Goal: Book appointment/travel/reservation

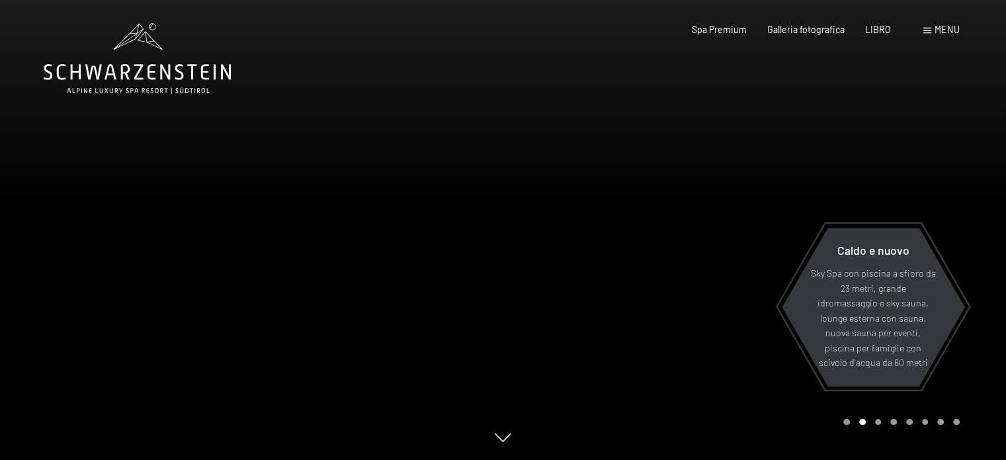
click at [945, 31] on font "menu" at bounding box center [947, 29] width 25 height 11
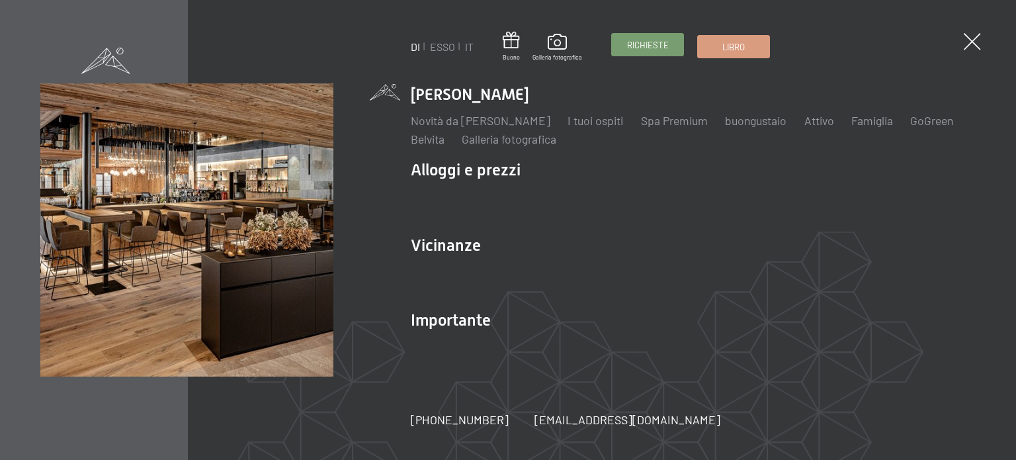
click at [636, 42] on font "Richieste" at bounding box center [648, 45] width 42 height 11
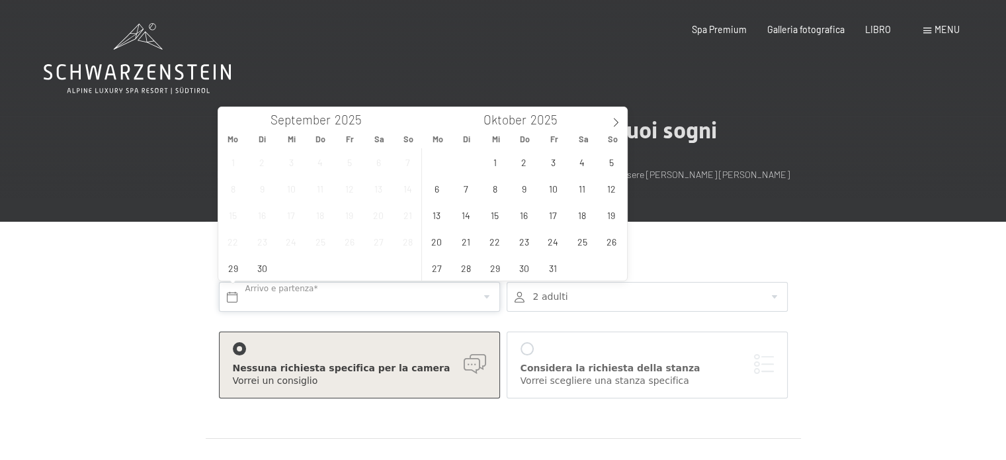
click at [486, 293] on input "text" at bounding box center [359, 297] width 281 height 30
click at [619, 120] on icon at bounding box center [615, 122] width 9 height 9
click at [494, 244] on span "24" at bounding box center [495, 241] width 26 height 26
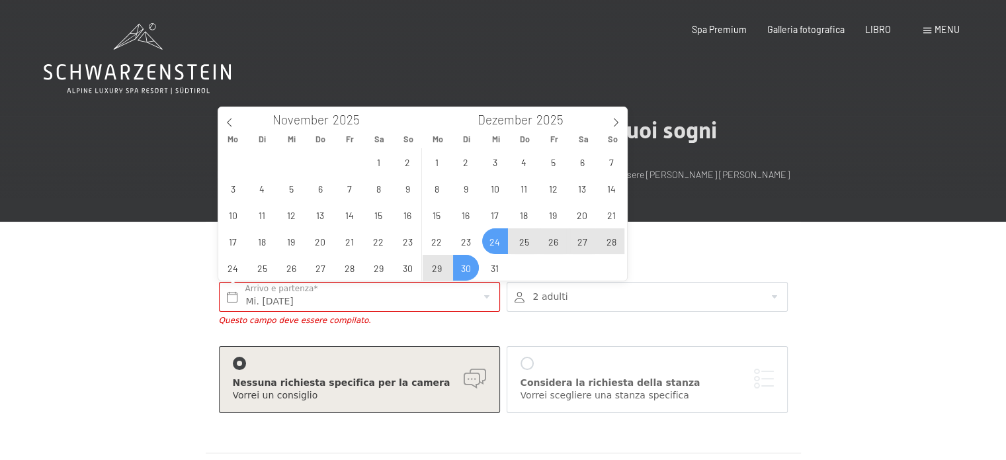
click at [468, 267] on span "30" at bounding box center [466, 268] width 26 height 26
type input "Mi. [DATE] - Di. [DATE]"
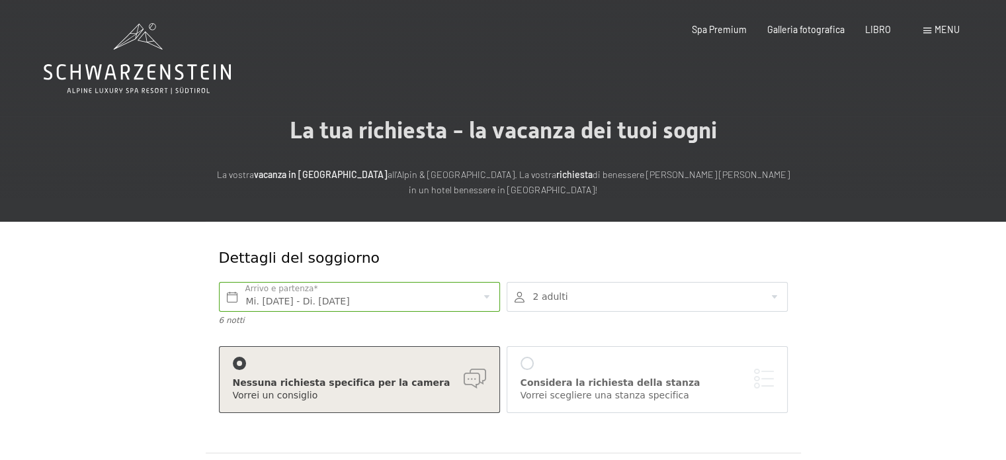
click at [774, 294] on div at bounding box center [647, 297] width 281 height 30
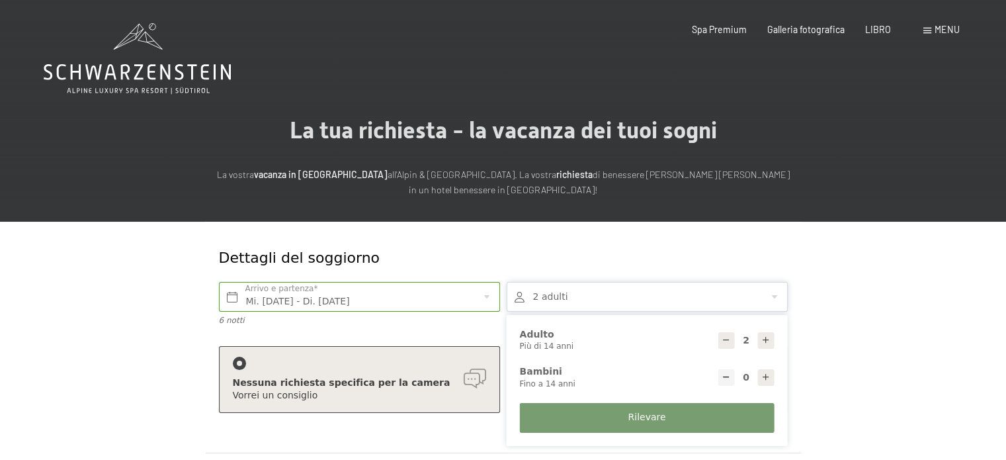
click at [763, 377] on icon at bounding box center [766, 377] width 9 height 9
type input "1"
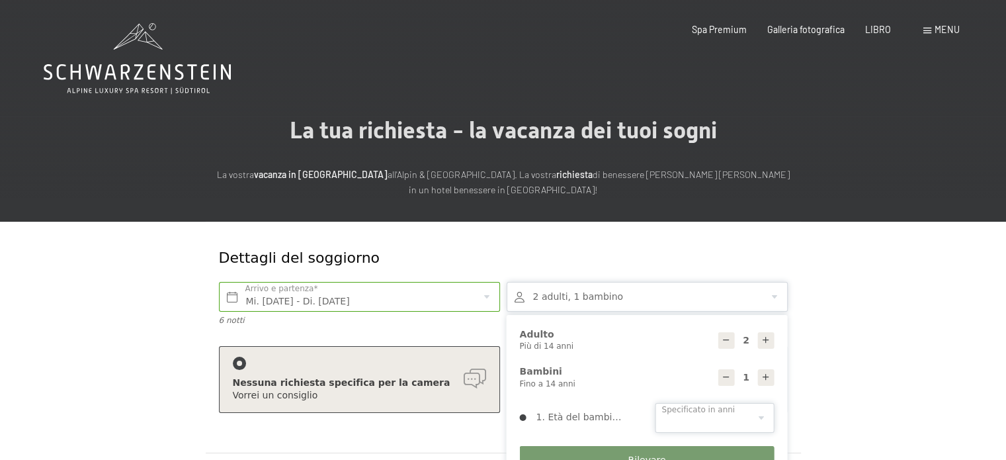
click at [759, 415] on select "0 1 2 3 4 5 6 7 8 9 10 11 12 13 14" at bounding box center [715, 418] width 119 height 30
select select "14"
click at [656, 403] on select "0 1 2 3 4 5 6 7 8 9 10 11 12 13 14" at bounding box center [715, 418] width 119 height 30
click at [762, 417] on select "0 1 2 3 4 5 6 7 8 9 10 11 12 13 14" at bounding box center [715, 418] width 119 height 30
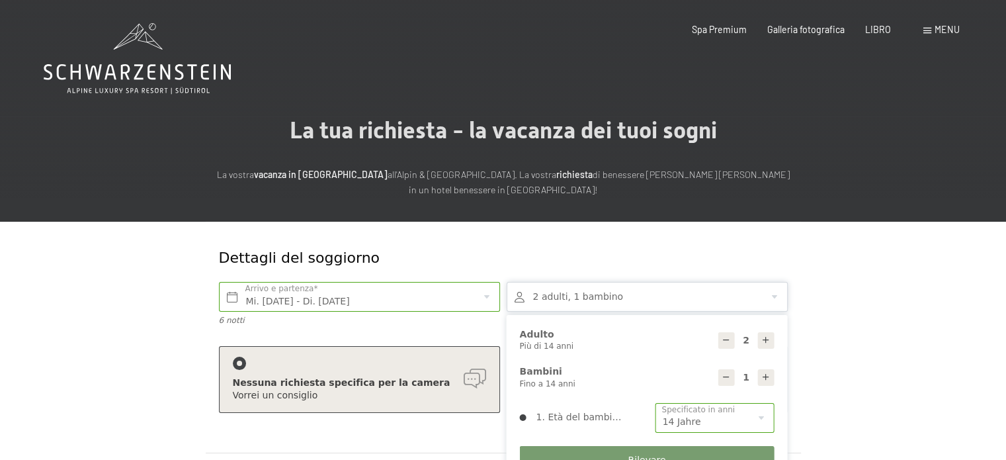
click at [728, 381] on icon at bounding box center [726, 377] width 9 height 9
type input "0"
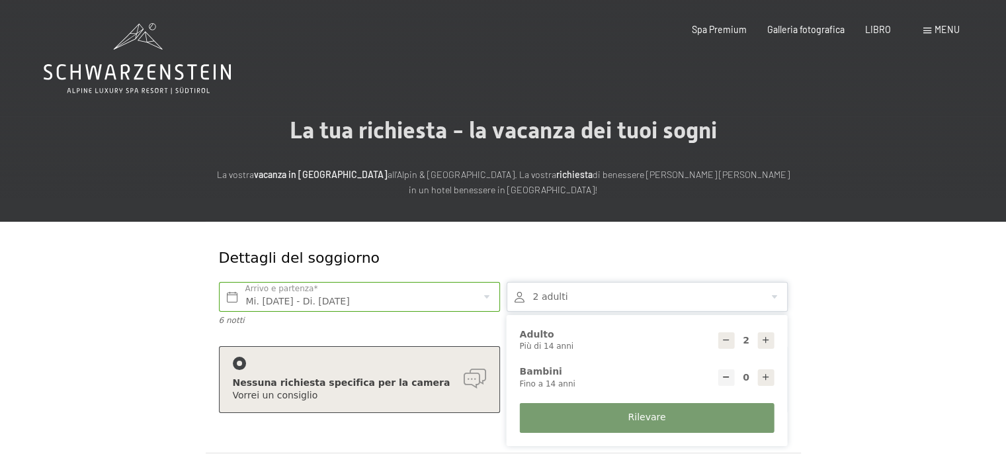
click at [763, 337] on icon at bounding box center [766, 339] width 9 height 9
type input "3"
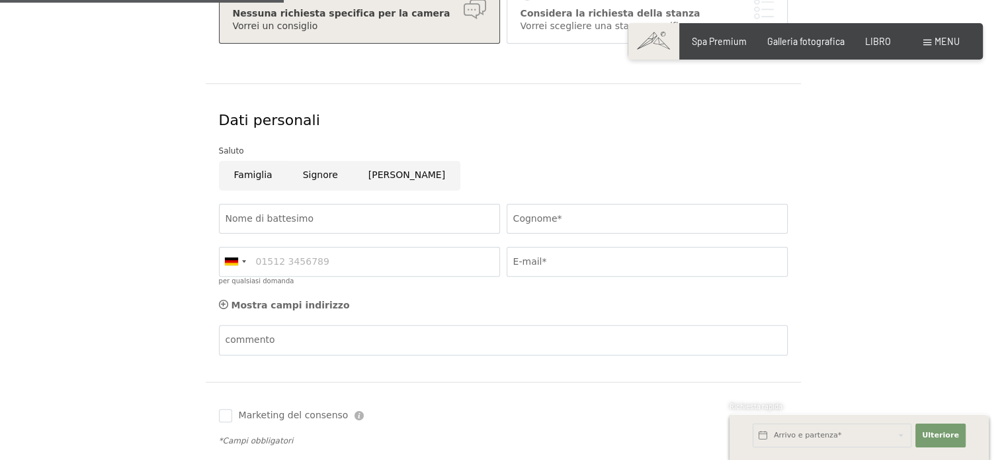
scroll to position [371, 0]
click at [257, 173] on input "Famiglia" at bounding box center [253, 174] width 69 height 30
radio input "true"
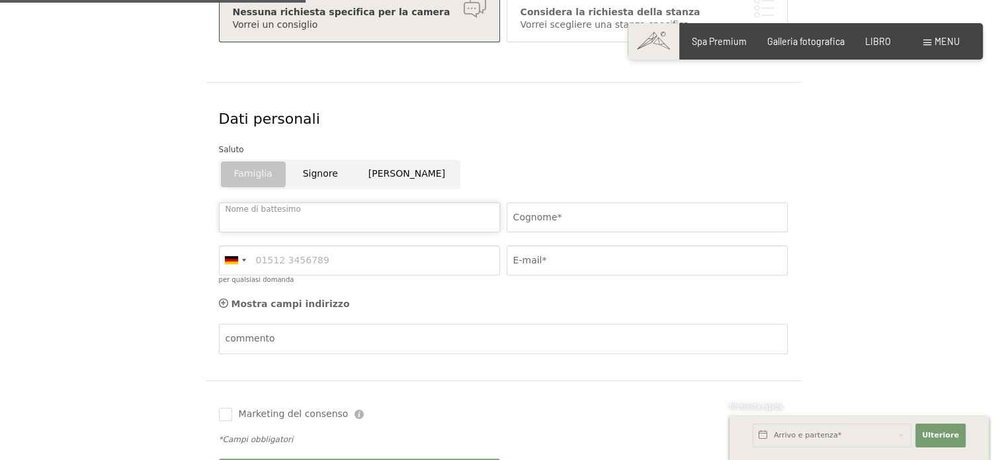
click at [262, 220] on input "Nome di battesimo" at bounding box center [359, 217] width 281 height 30
type input "[PERSON_NAME]"
type input "Alloni"
type input "3335309173"
type input "[EMAIL_ADDRESS][DOMAIN_NAME]"
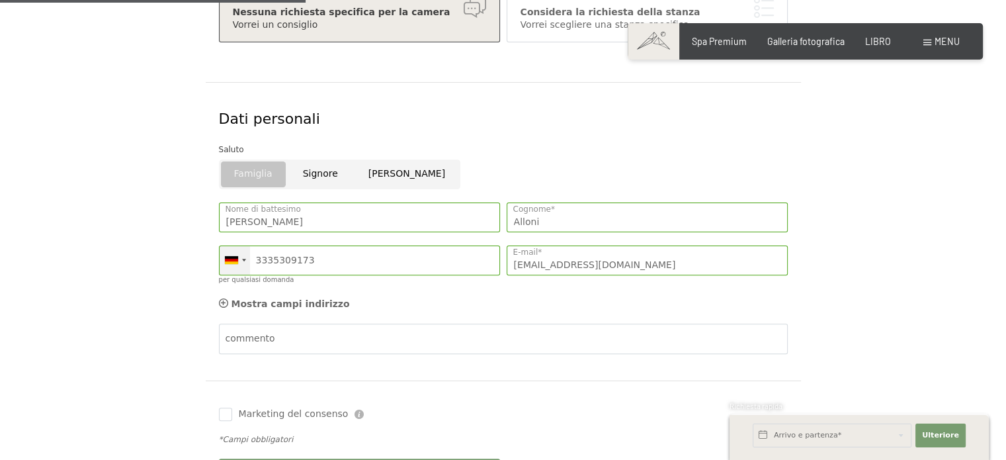
click at [240, 261] on div at bounding box center [235, 260] width 30 height 28
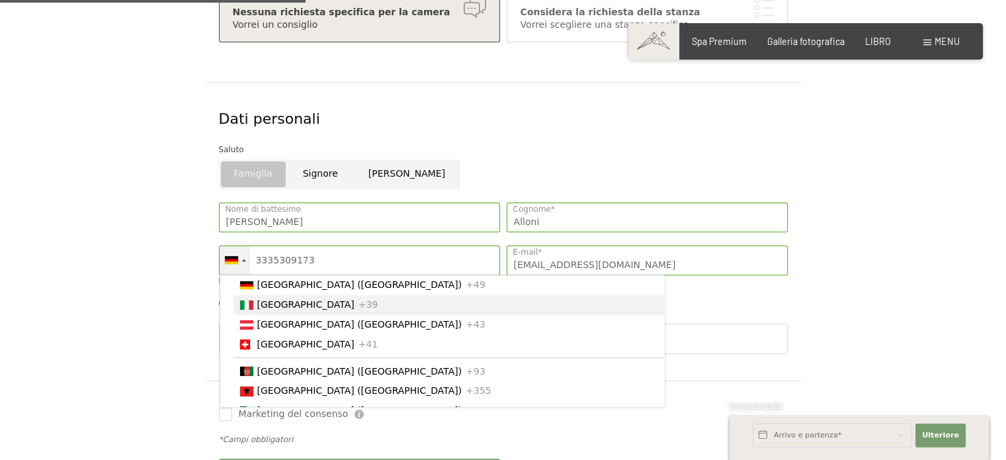
click at [254, 301] on li "Italia +39" at bounding box center [449, 305] width 431 height 20
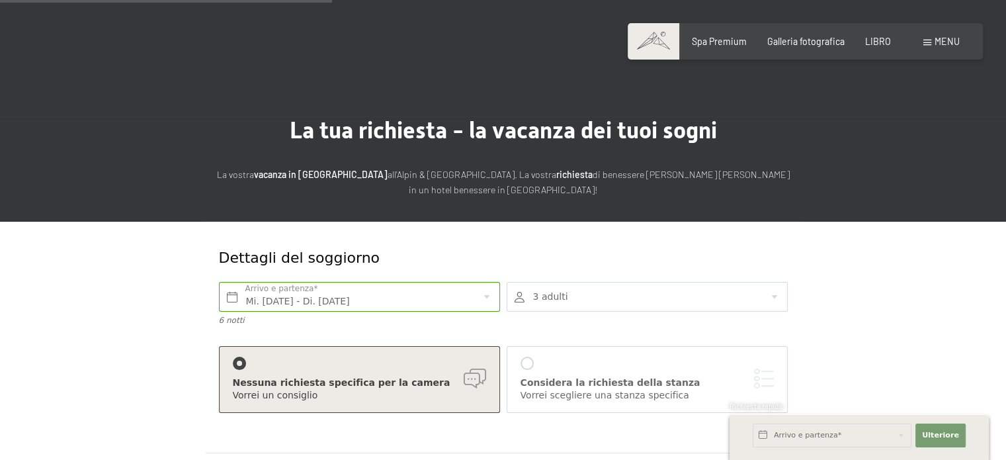
scroll to position [402, 0]
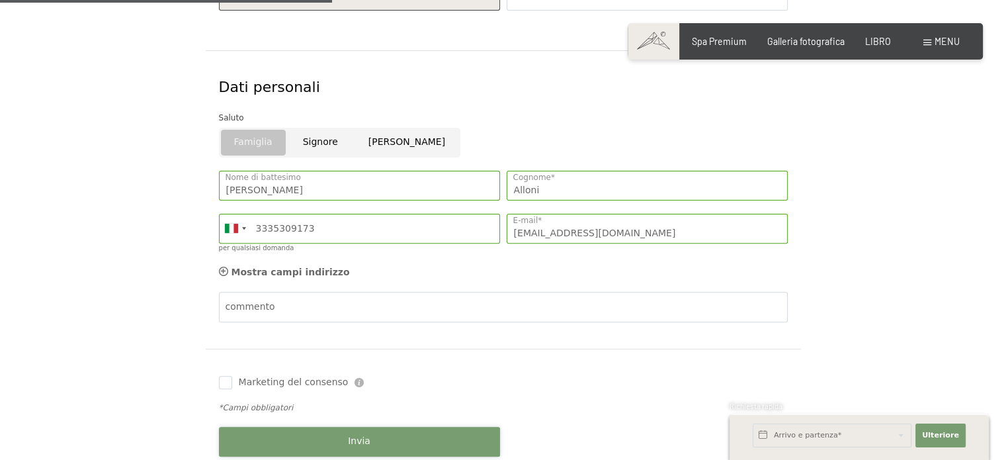
click at [347, 433] on button "Invia" at bounding box center [359, 442] width 281 height 30
